Goal: Information Seeking & Learning: Learn about a topic

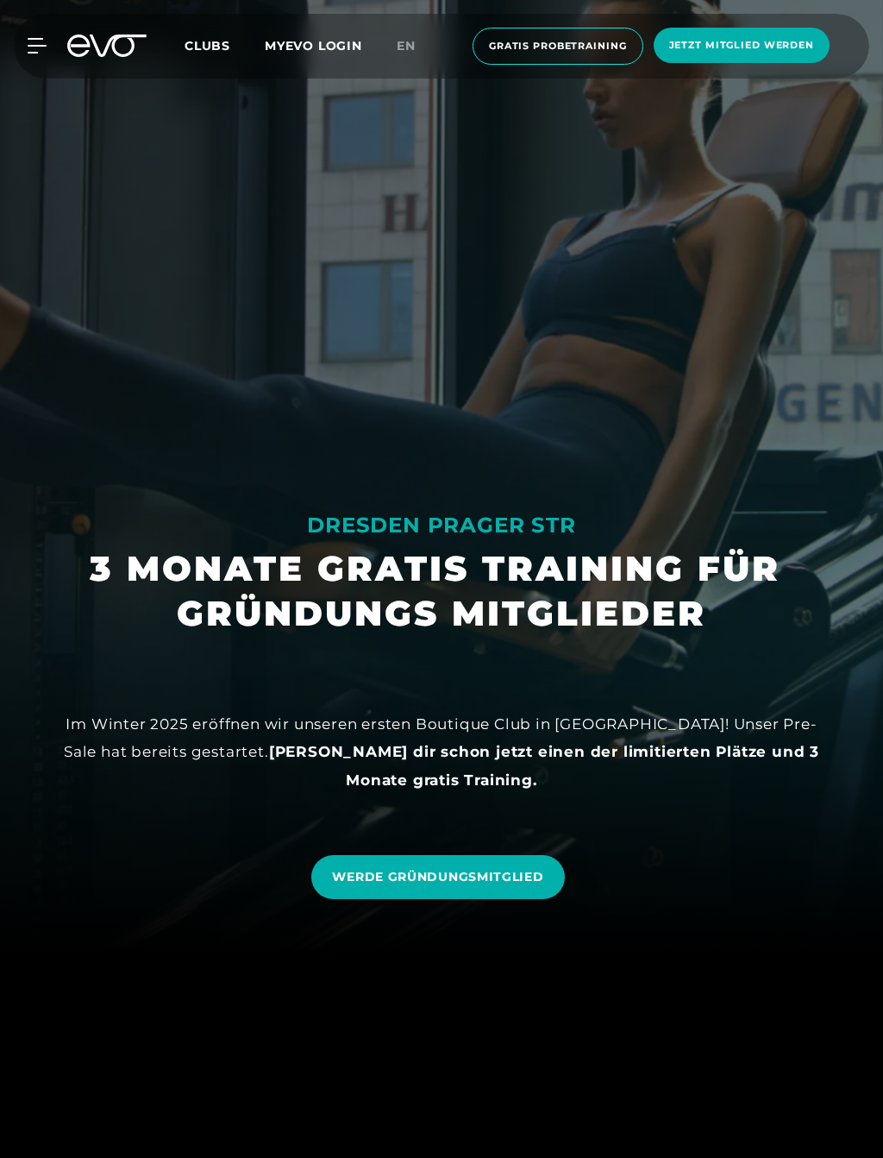
click at [518, 881] on span "WERDE GRÜNDUNGSMITGLIED" at bounding box center [437, 877] width 211 height 18
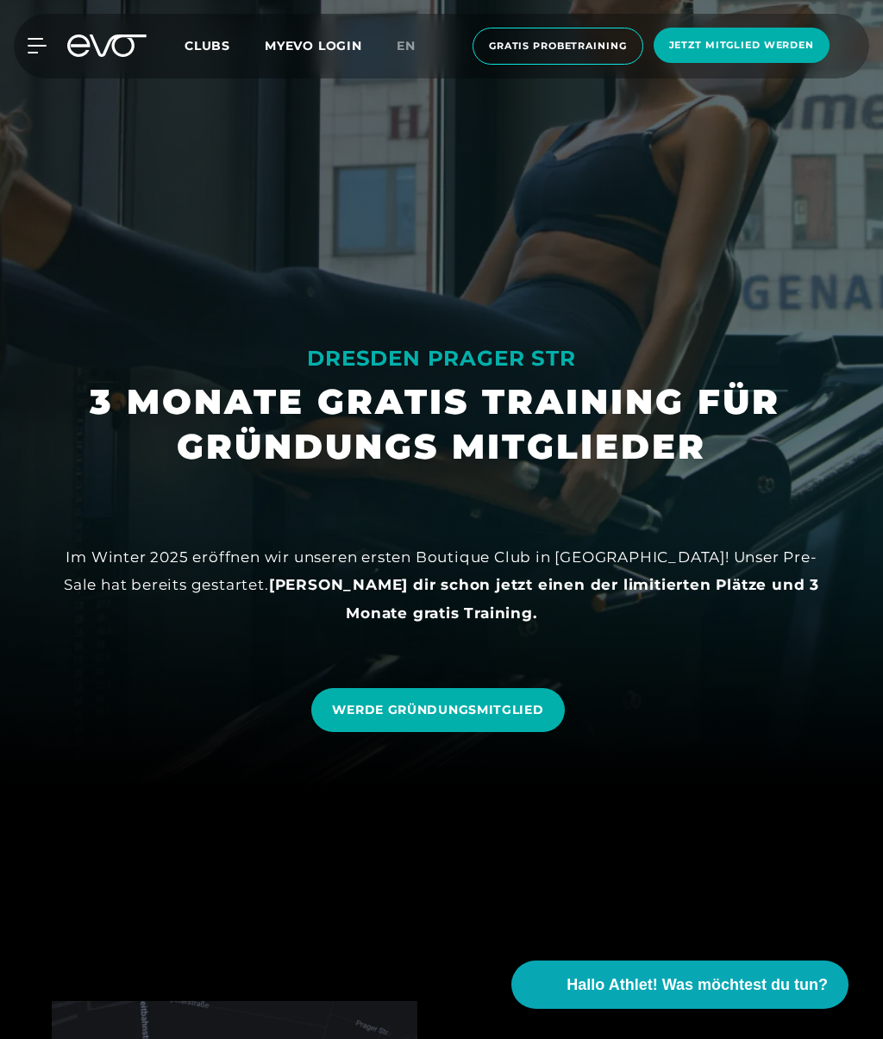
scroll to position [252, 0]
click at [53, 33] on div "MyEVO Login Über EVO Mitgliedschaften Probetraining TAGESPASS EVO Studios [GEOG…" at bounding box center [441, 46] width 876 height 65
click at [30, 53] on icon at bounding box center [37, 46] width 18 height 14
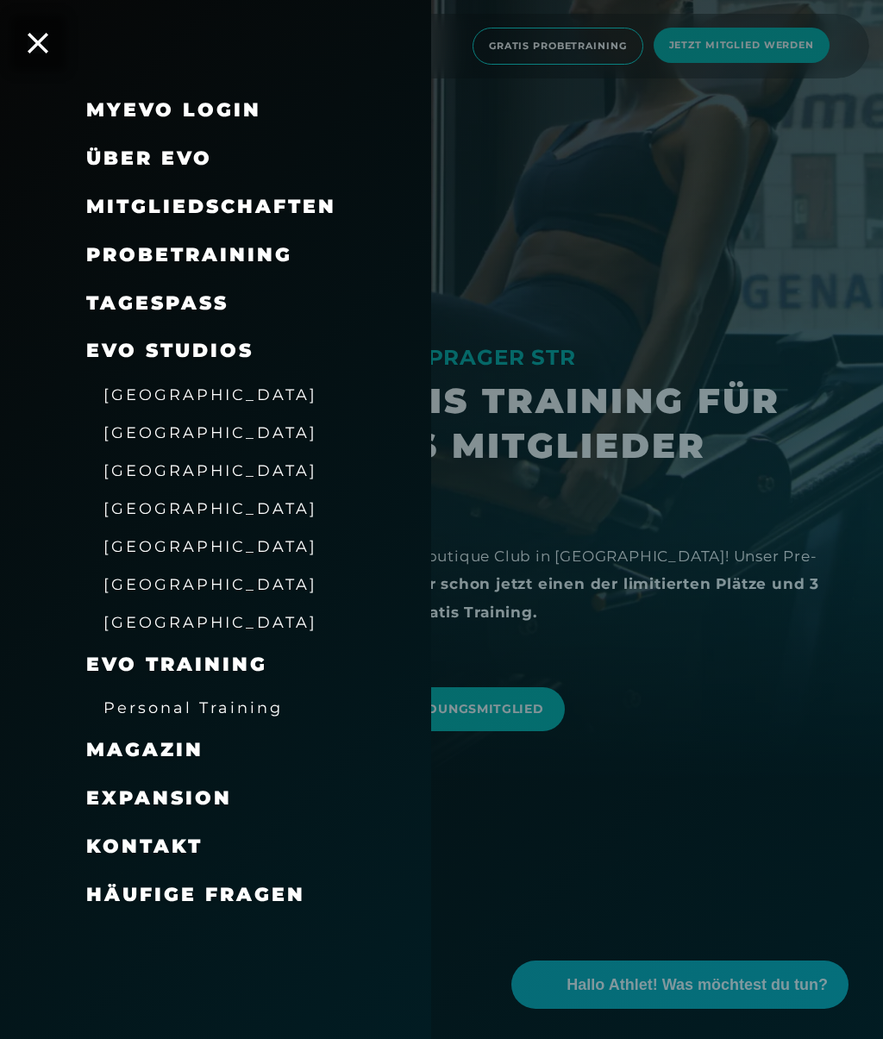
click at [175, 544] on span "[GEOGRAPHIC_DATA]" at bounding box center [211, 546] width 214 height 18
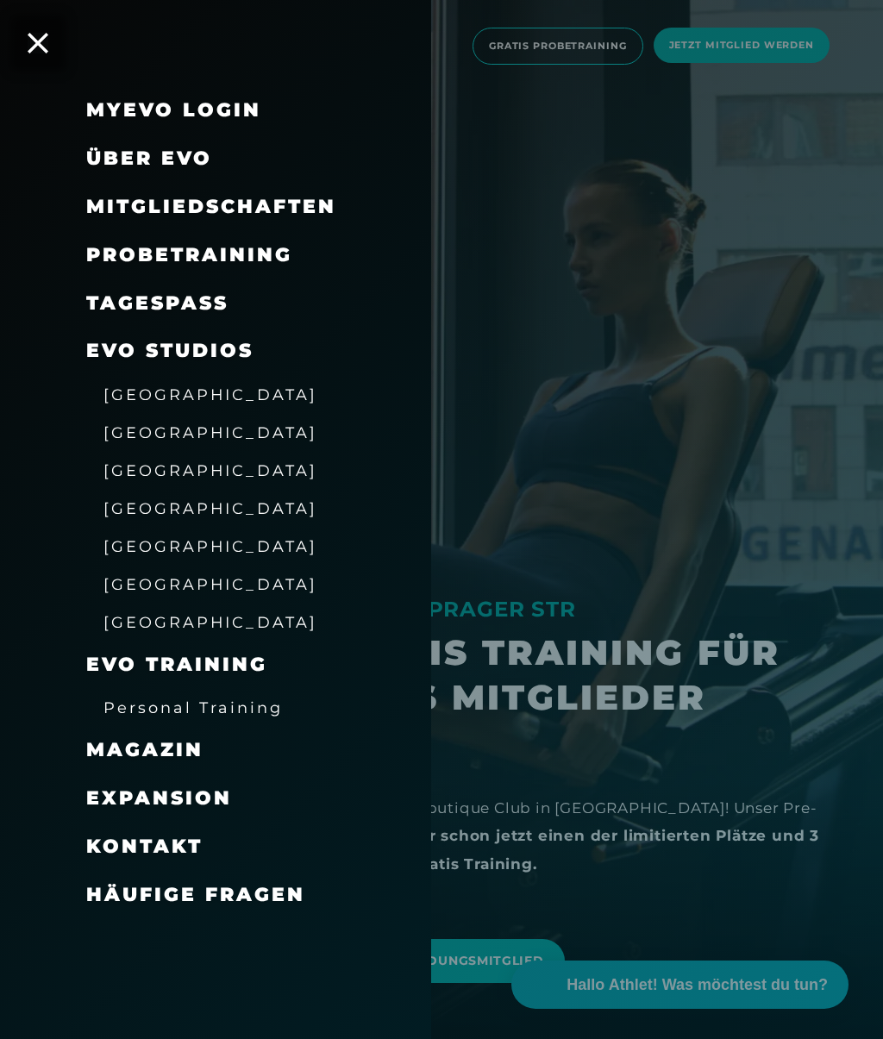
click at [682, 430] on div at bounding box center [441, 519] width 883 height 1039
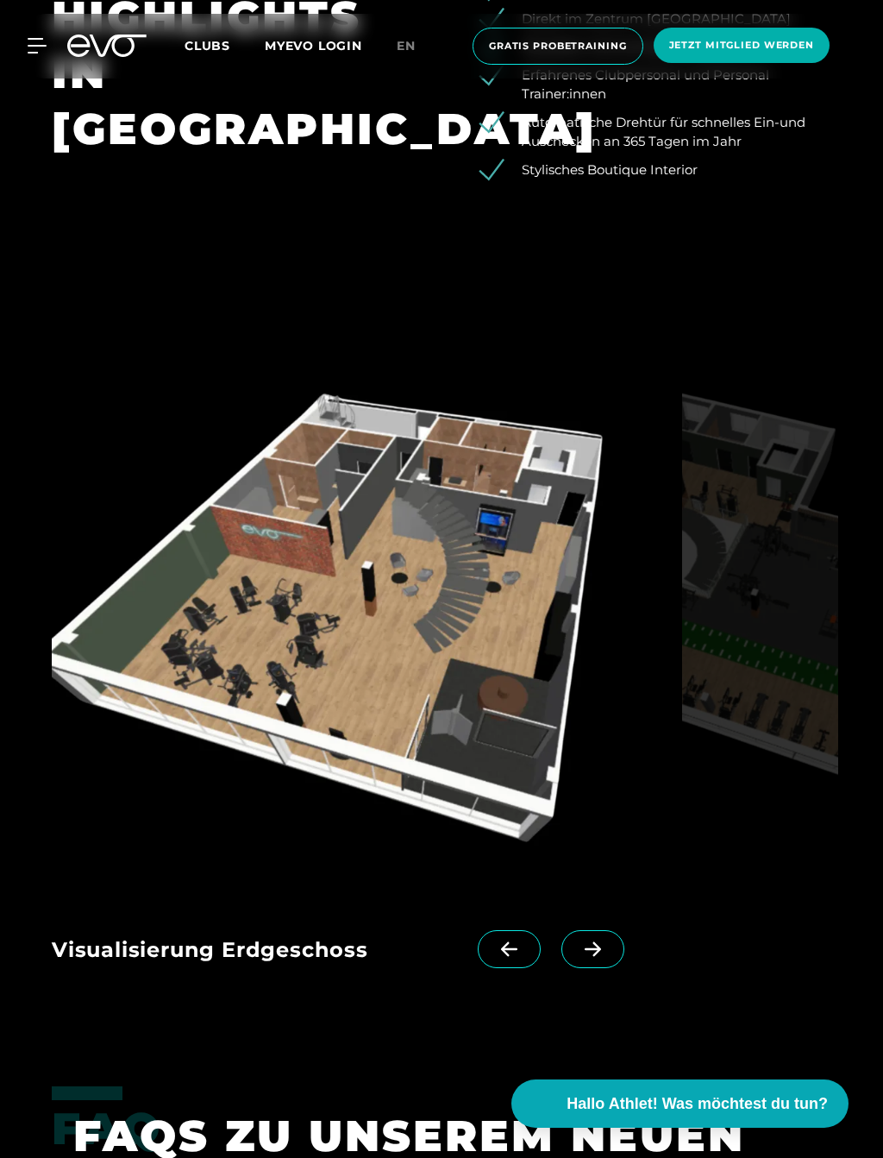
scroll to position [3252, 0]
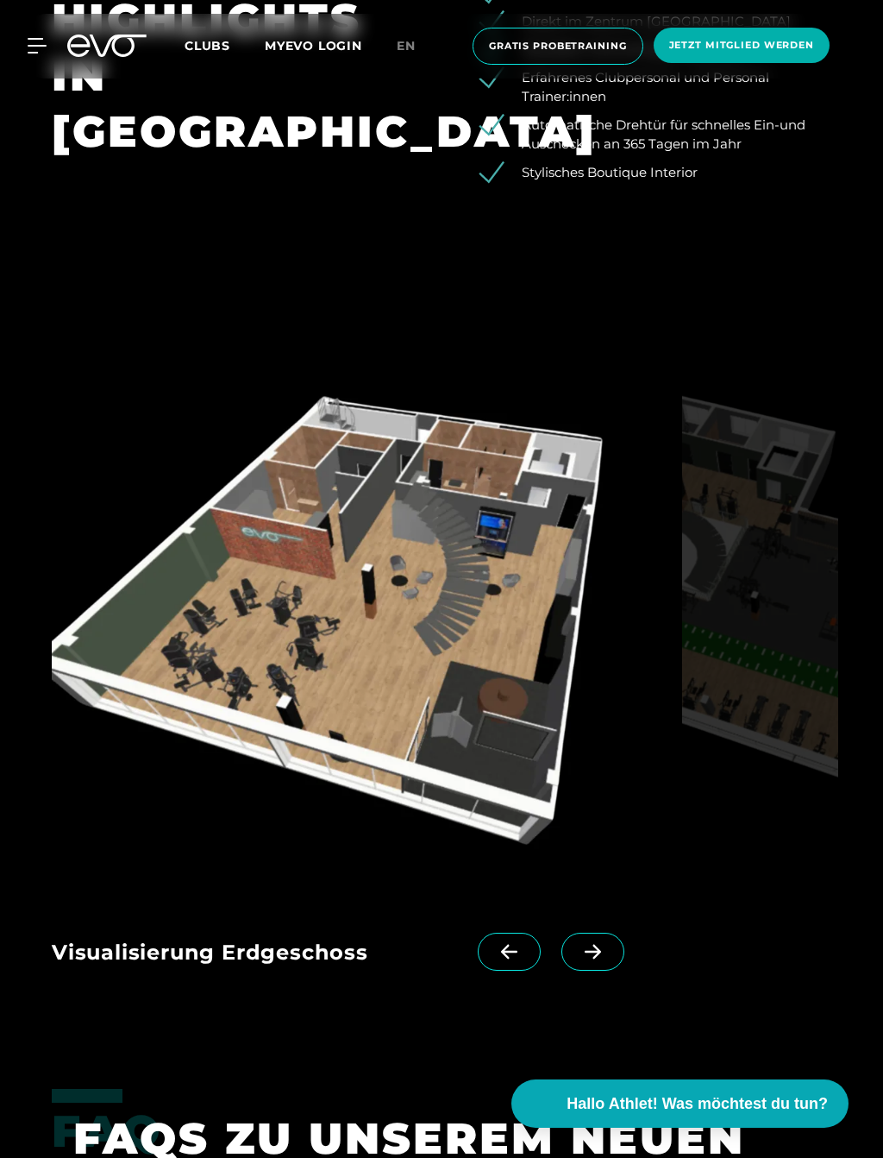
click at [484, 625] on img at bounding box center [364, 625] width 624 height 531
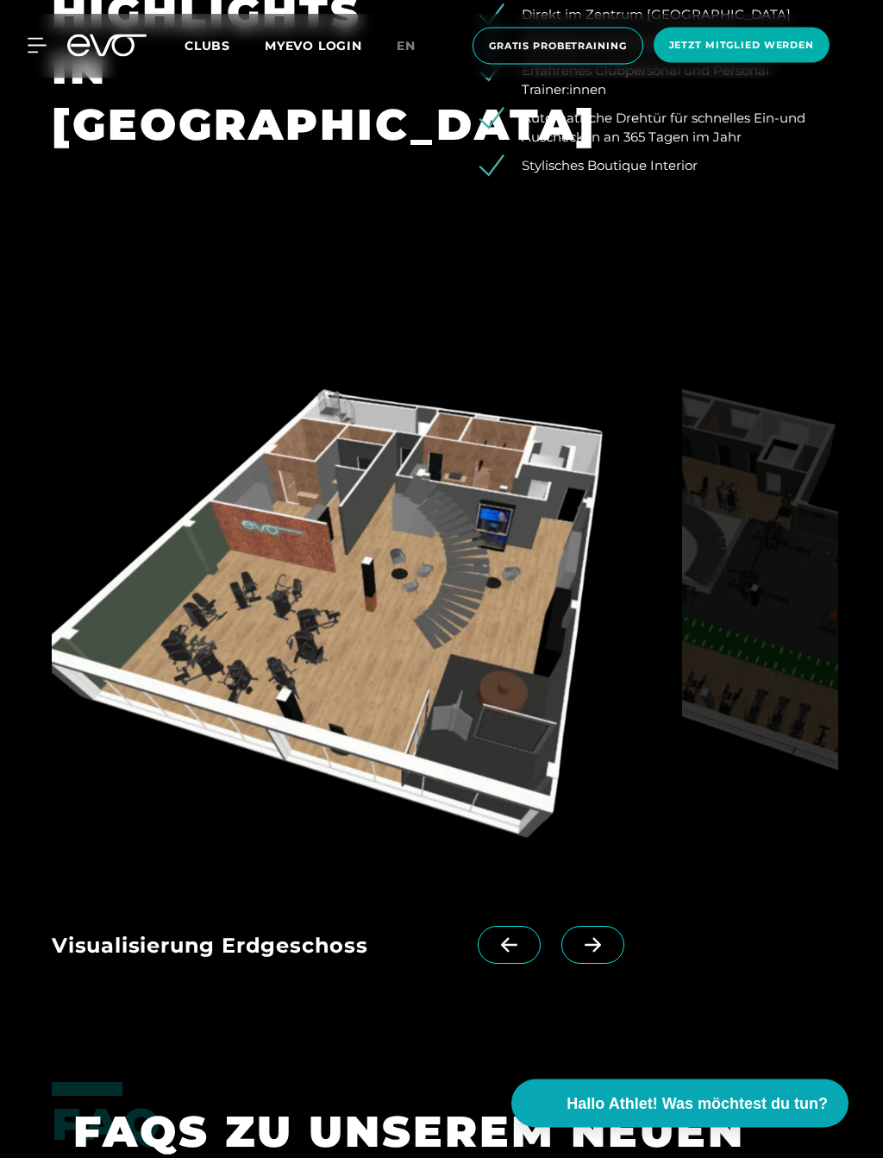
click at [606, 942] on icon at bounding box center [593, 946] width 30 height 16
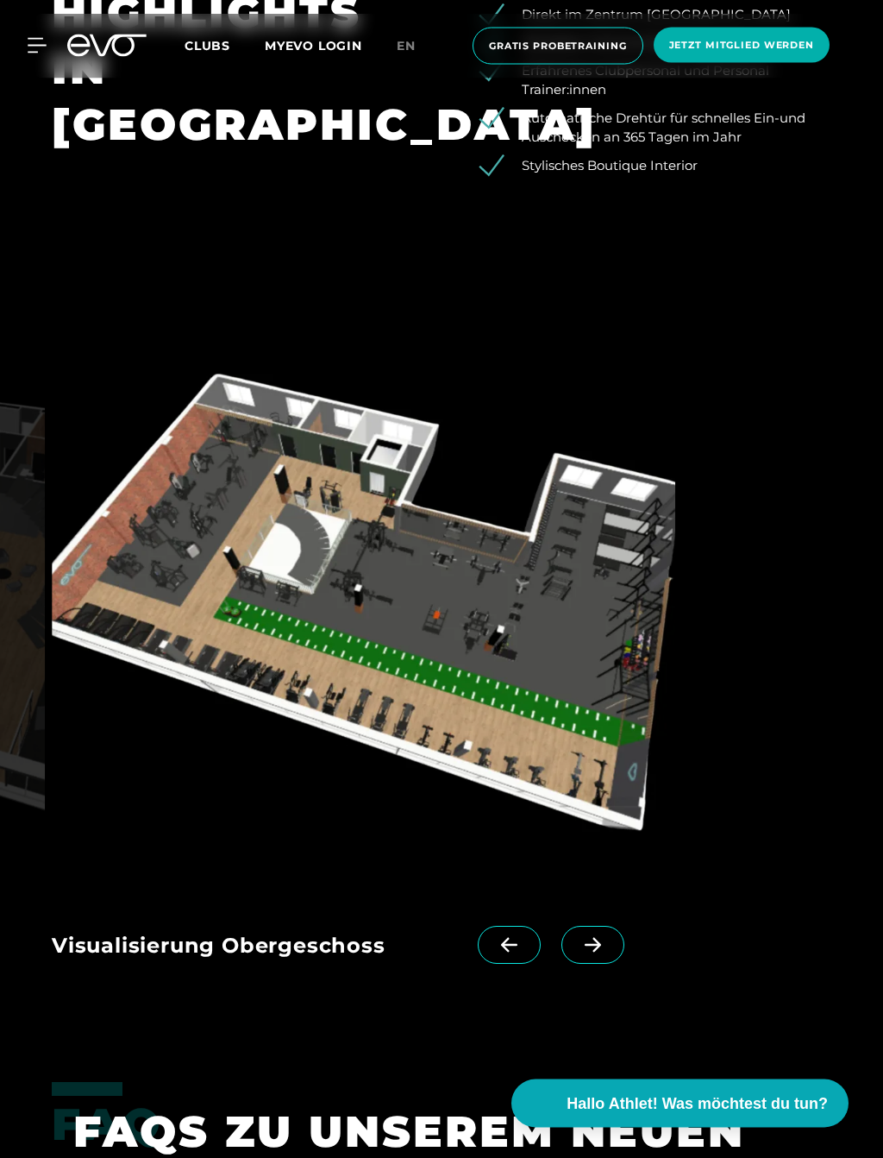
scroll to position [3259, 0]
click at [616, 911] on div "Visualisierung Erdgeschoss Visualisierung Obergeschoss" at bounding box center [442, 674] width 828 height 642
click at [598, 946] on icon at bounding box center [593, 945] width 30 height 16
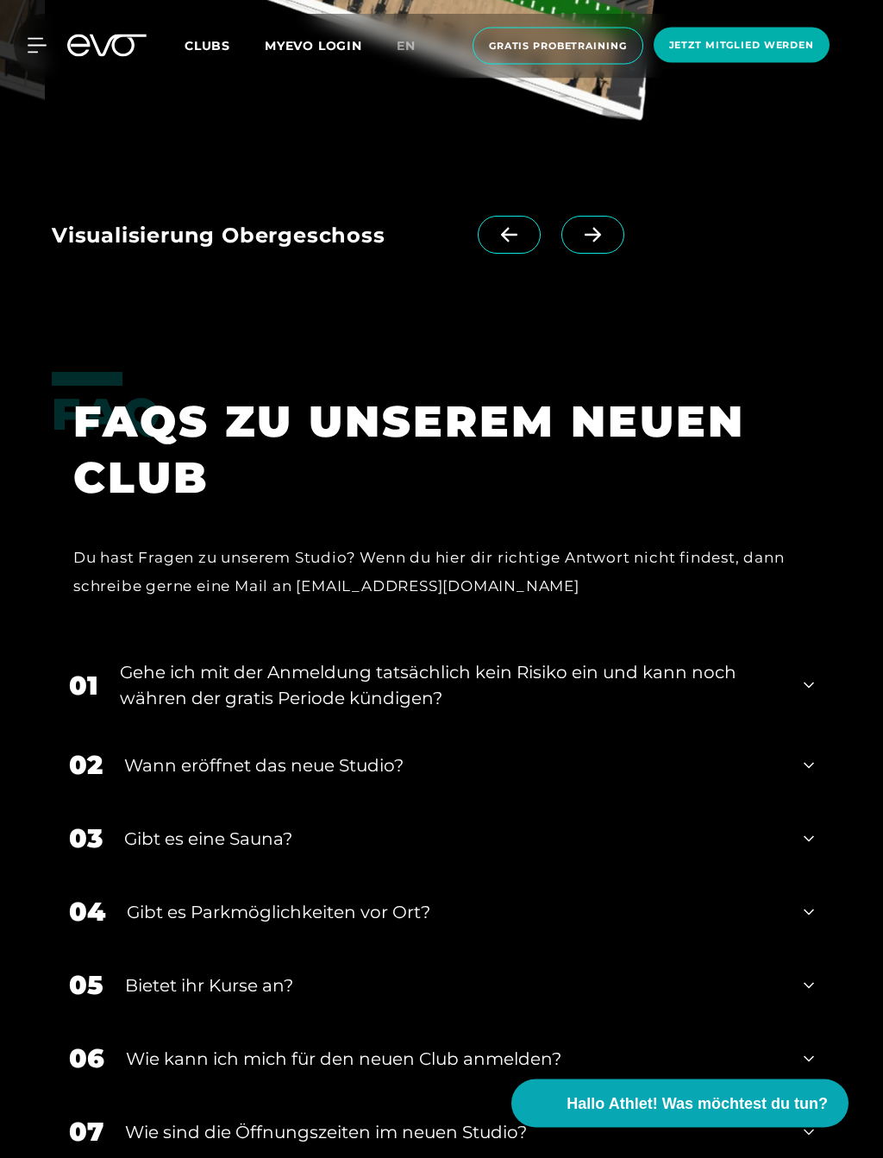
scroll to position [3969, 0]
click at [789, 770] on div "02 Wann eröffnet das neue Studio?" at bounding box center [442, 764] width 780 height 73
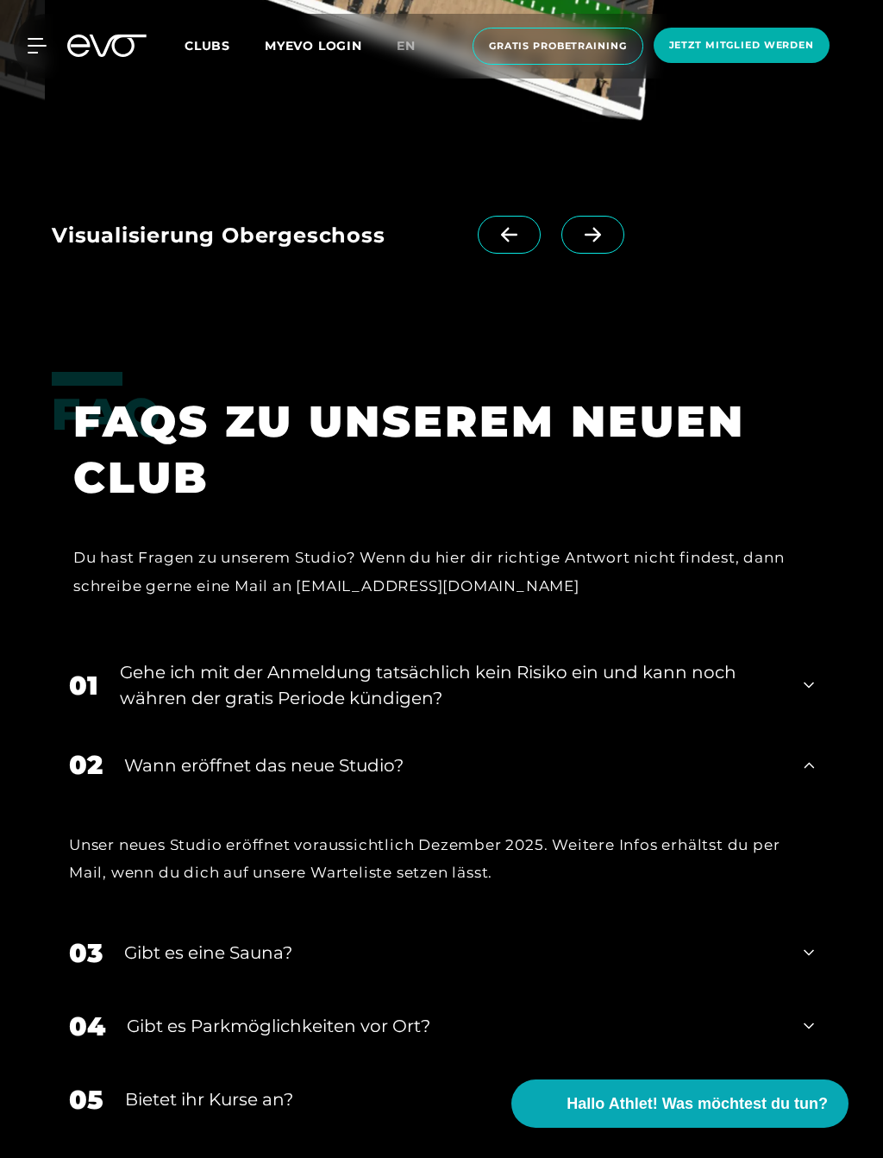
click at [810, 746] on div "02 Wann eröffnet das neue Studio?" at bounding box center [442, 764] width 780 height 73
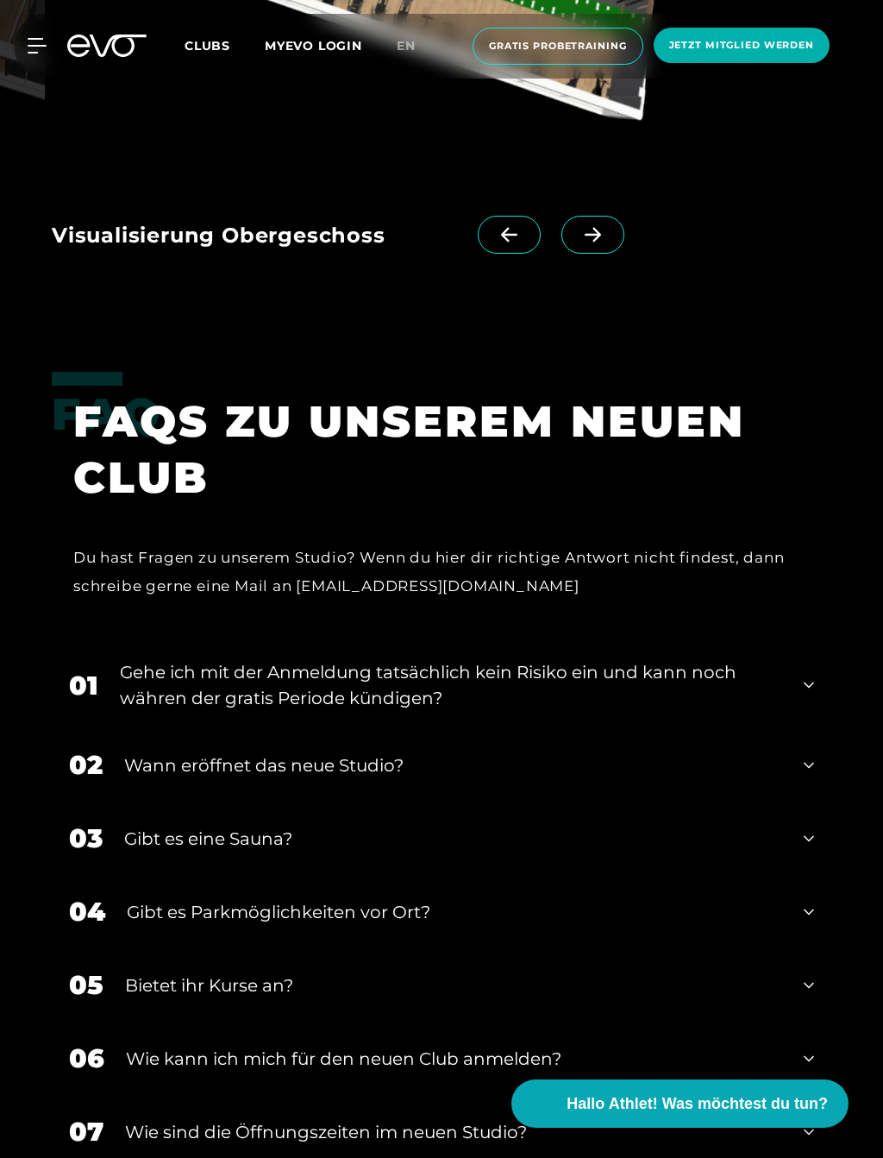
click at [812, 664] on div "01 Gehe ich mit der Anmeldung tatsächlich kein Risiko ein und kann noch währen …" at bounding box center [442, 685] width 780 height 86
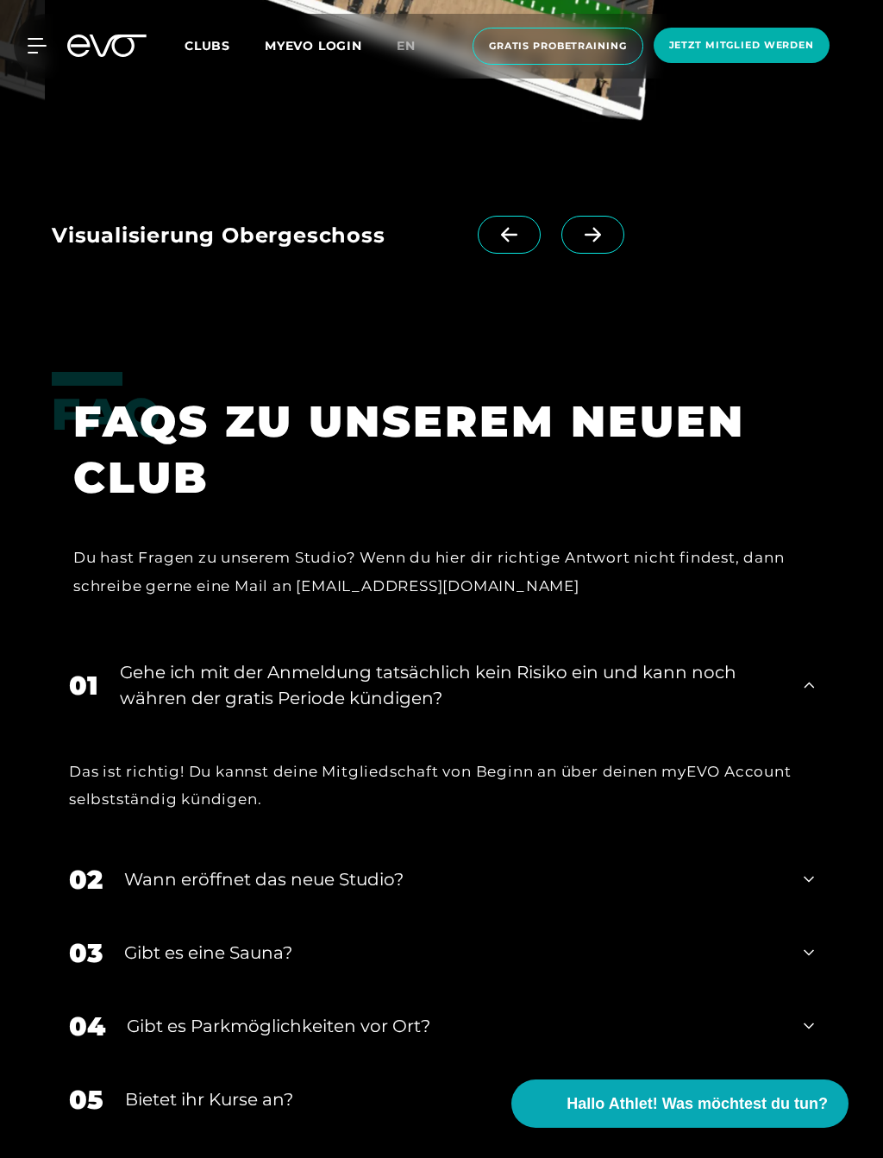
click at [822, 671] on div "01 Gehe ich mit der Anmeldung tatsächlich kein Risiko ein und kann noch währen …" at bounding box center [442, 685] width 780 height 86
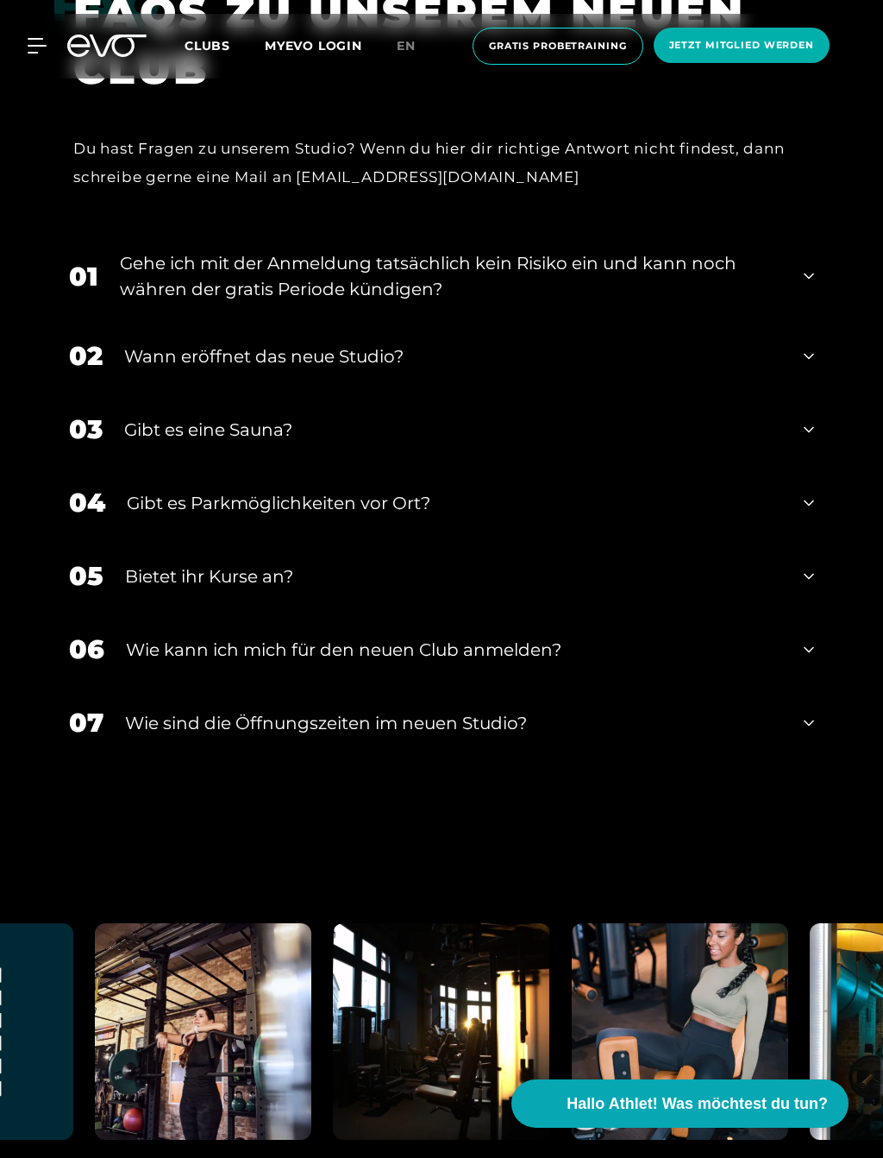
scroll to position [4396, 0]
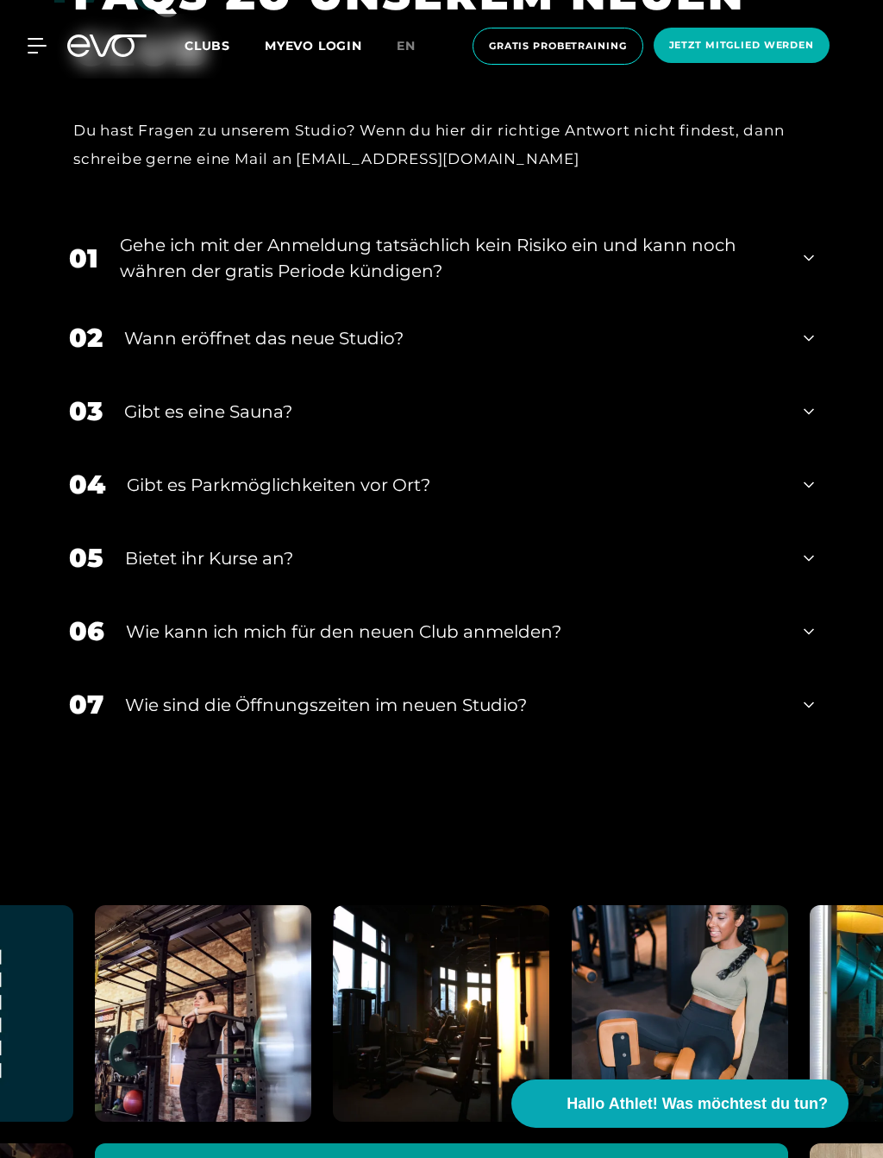
click at [805, 702] on icon at bounding box center [809, 704] width 10 height 21
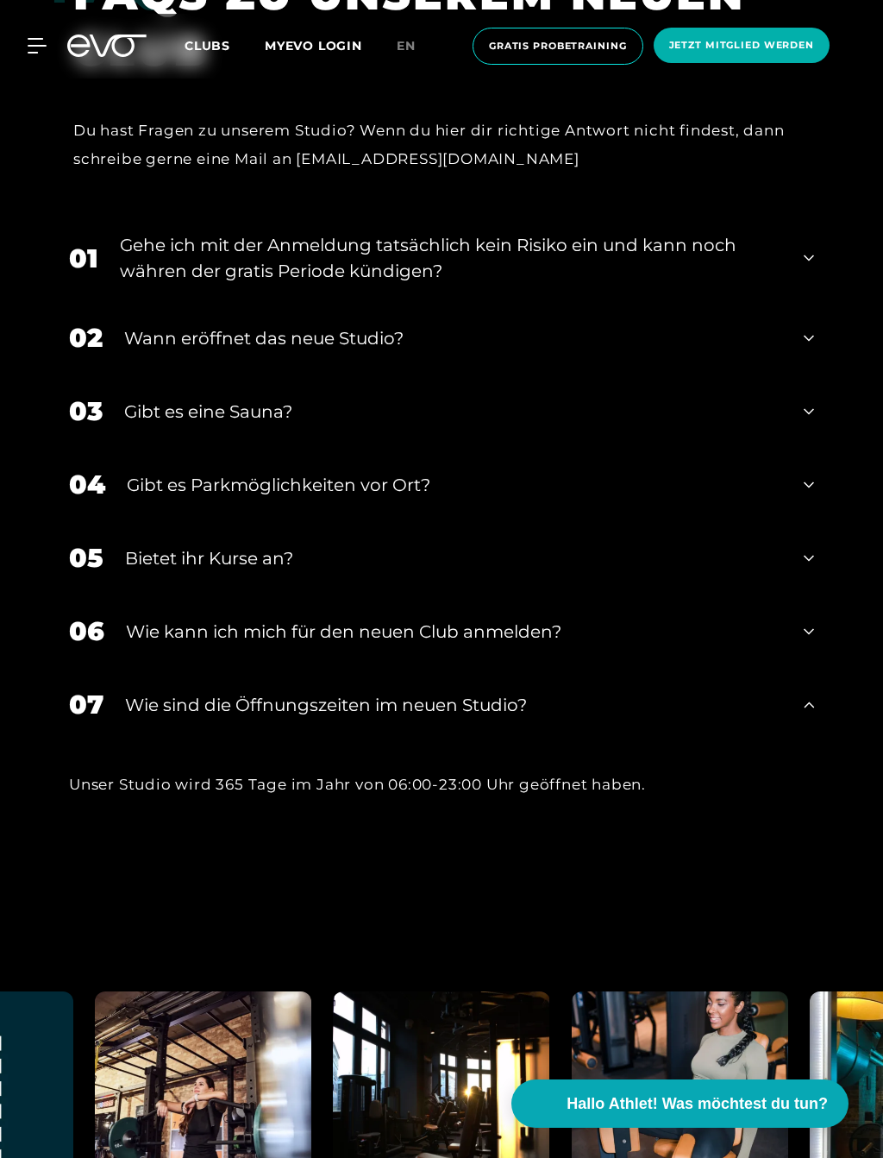
click at [804, 694] on icon at bounding box center [809, 704] width 10 height 21
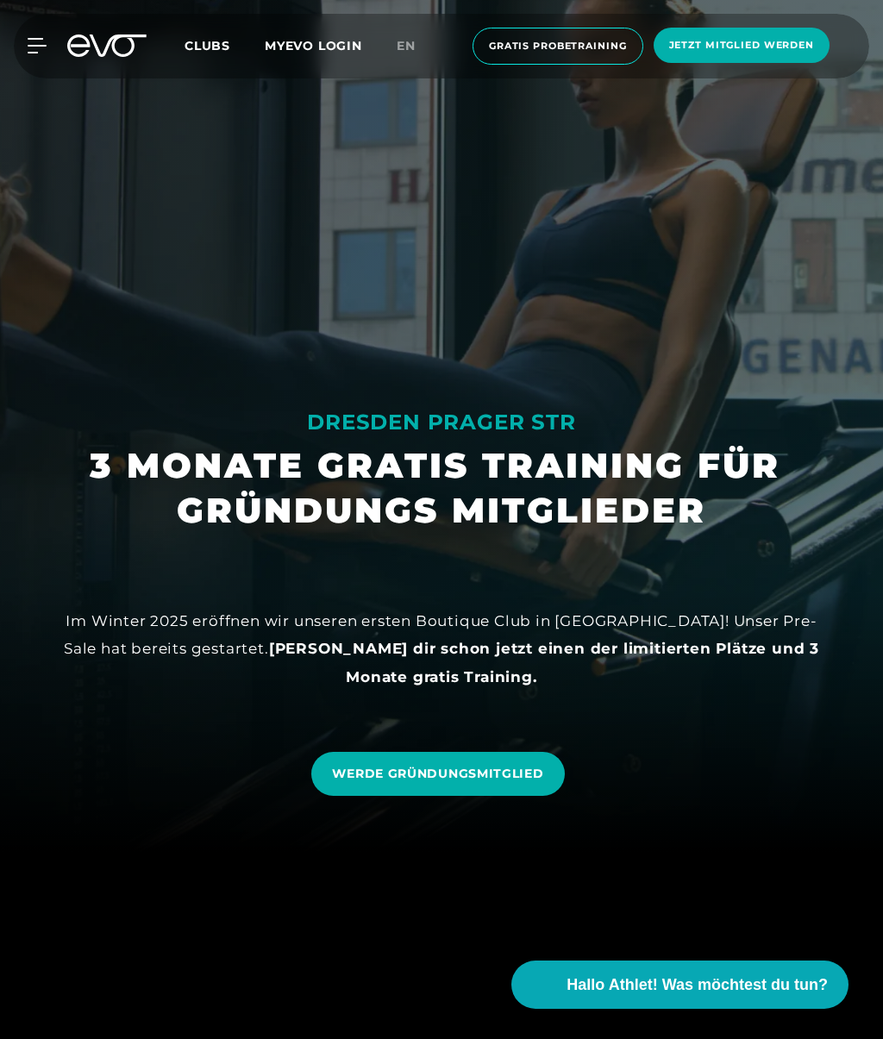
scroll to position [0, 0]
